Goal: Task Accomplishment & Management: Manage account settings

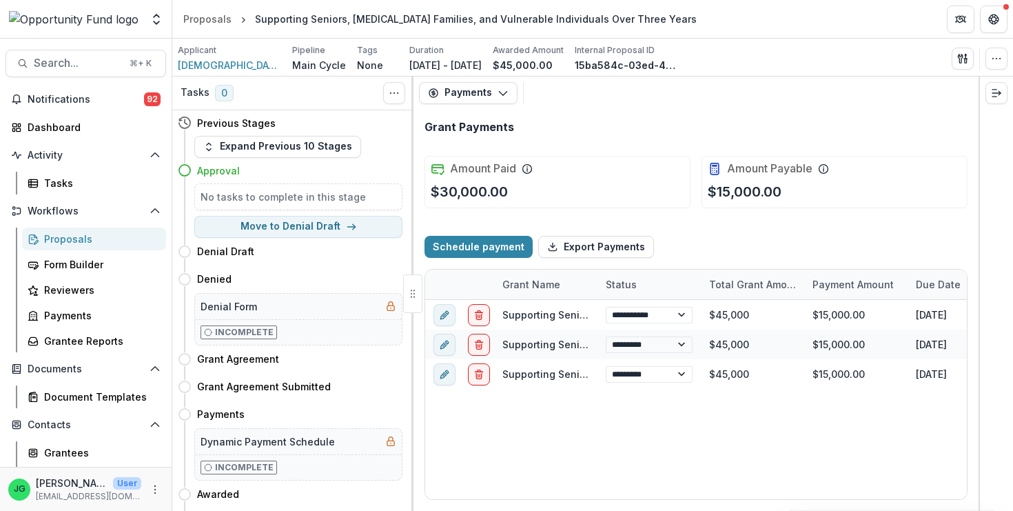
select select "****"
click at [126, 98] on span "Notifications" at bounding box center [86, 100] width 116 height 12
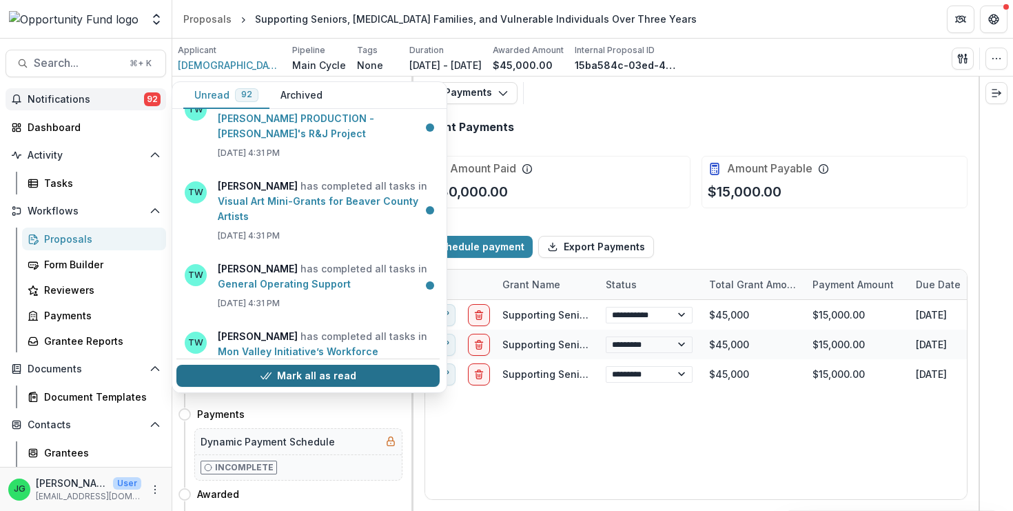
scroll to position [1677, 1]
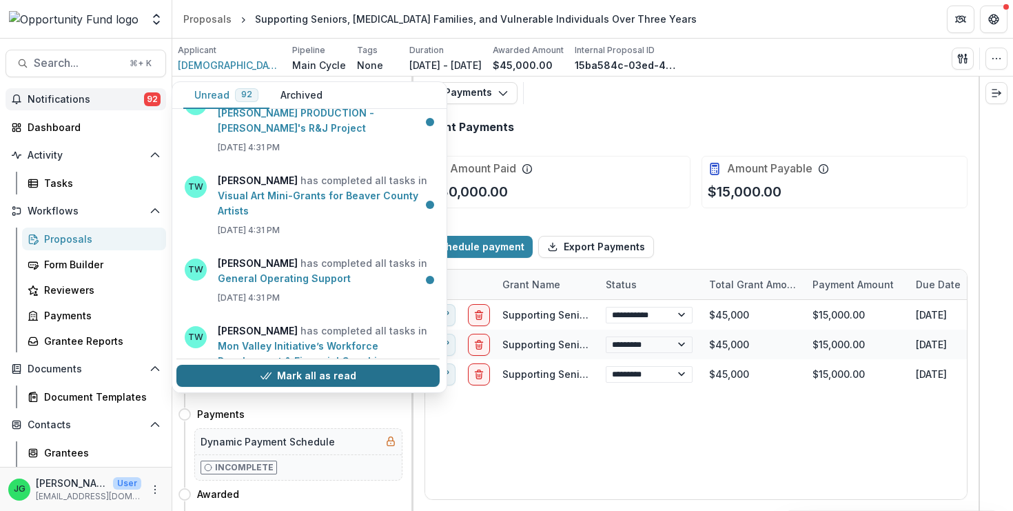
click at [306, 374] on button "Mark all as read" at bounding box center [307, 376] width 263 height 22
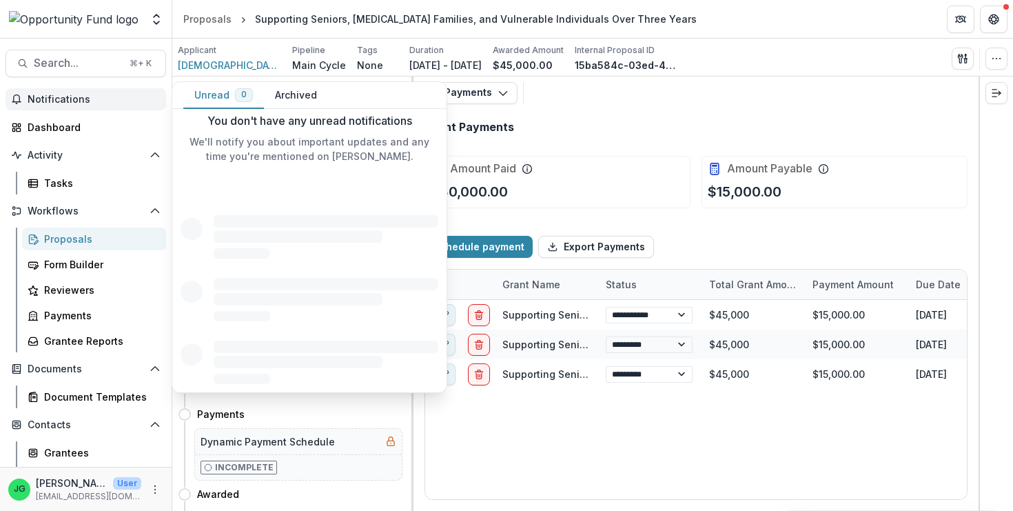
scroll to position [0, 0]
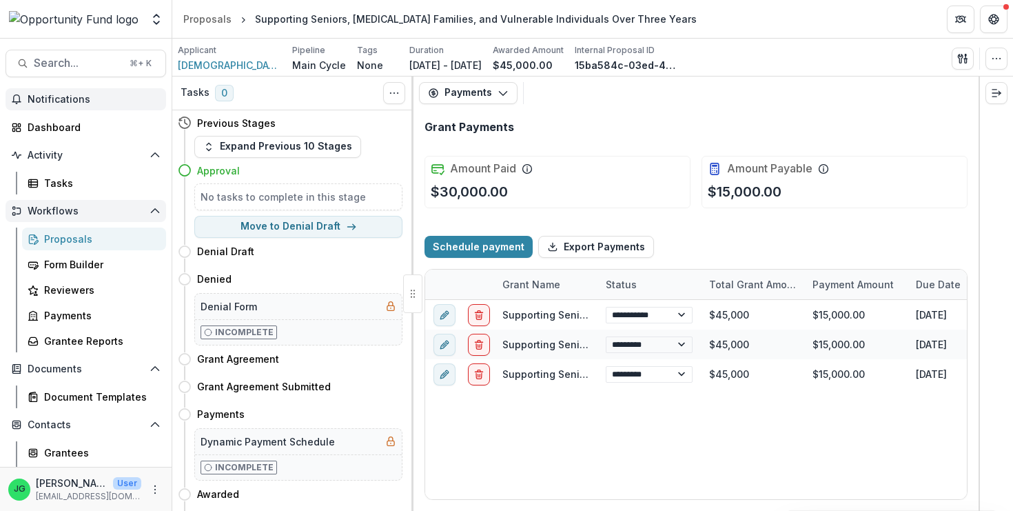
click at [76, 216] on span "Workflows" at bounding box center [86, 211] width 116 height 12
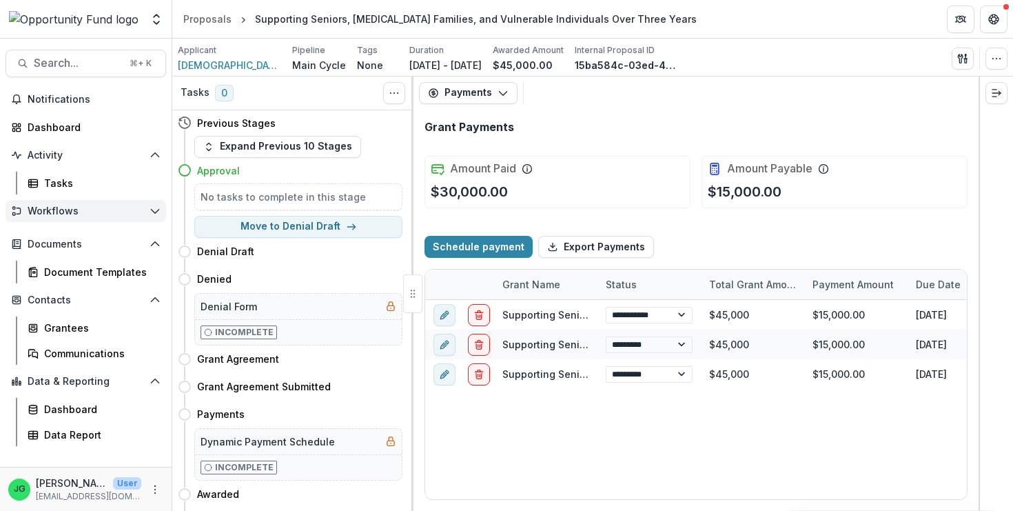
click at [76, 216] on span "Workflows" at bounding box center [86, 211] width 116 height 12
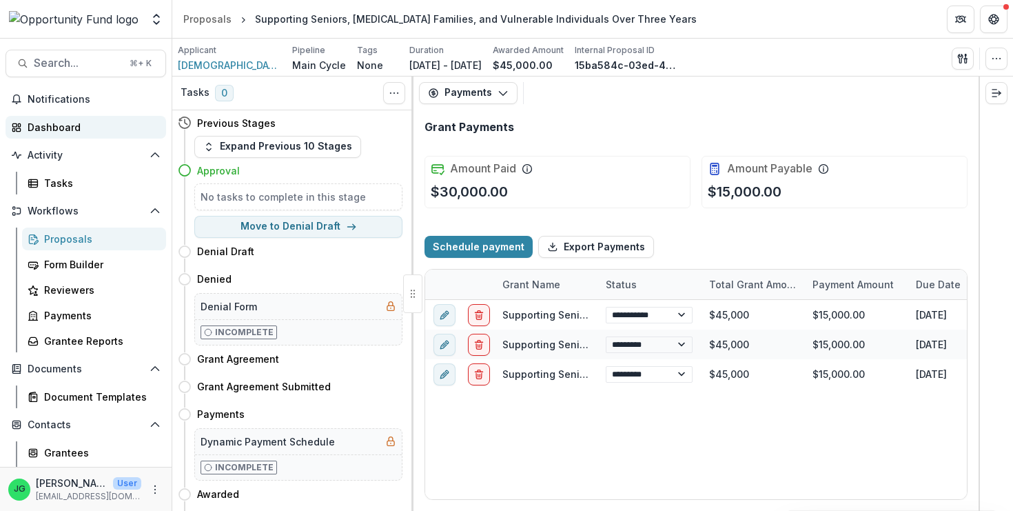
click at [51, 132] on div "Dashboard" at bounding box center [92, 127] width 128 height 14
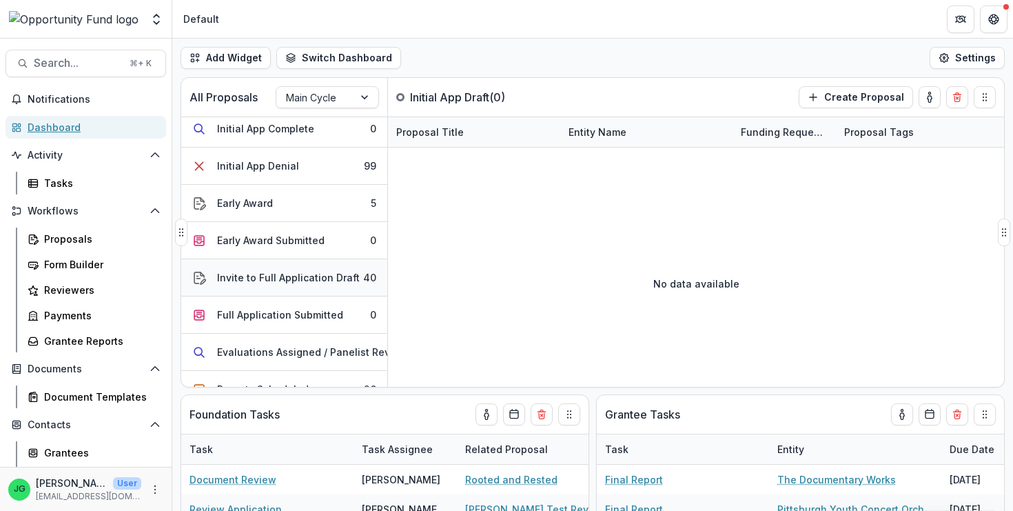
scroll to position [136, 0]
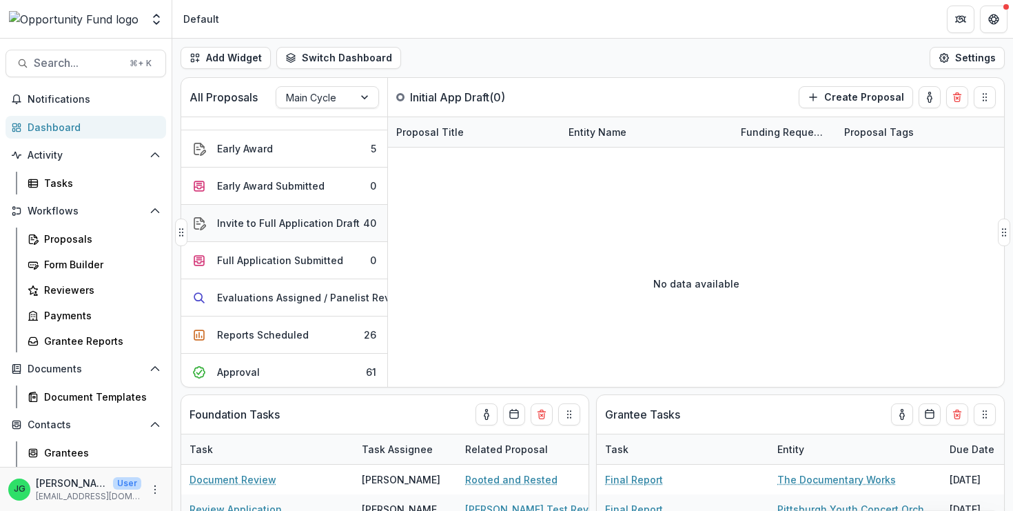
click at [290, 226] on div "Invite to Full Application Draft" at bounding box center [288, 223] width 143 height 14
